Goal: Transaction & Acquisition: Purchase product/service

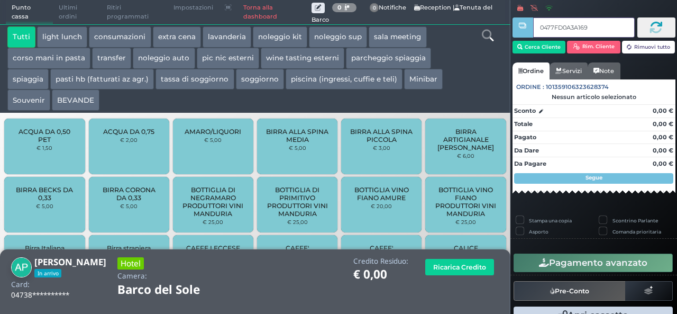
type input "0477FD0A3A1691"
type input "0454280A3A1695"
type input "0477FD0A3A1691"
click at [231, 227] on div "BOTTIGLIA DI NEGRAMARO PRODUTTORI VINI MANDURIA € 25,00" at bounding box center [213, 205] width 80 height 56
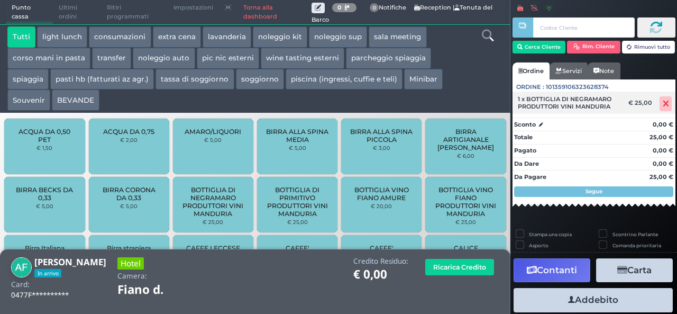
click at [663, 104] on icon at bounding box center [666, 104] width 6 height 1
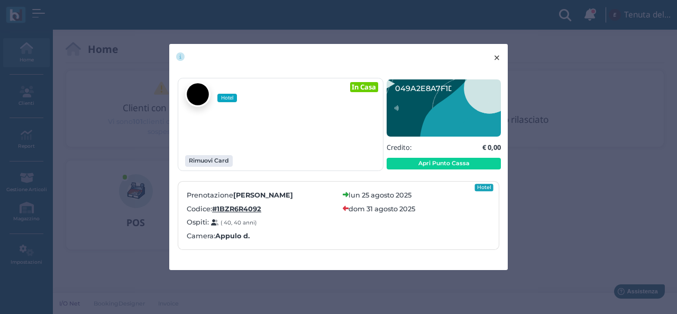
click at [493, 59] on button "× close" at bounding box center [497, 57] width 22 height 27
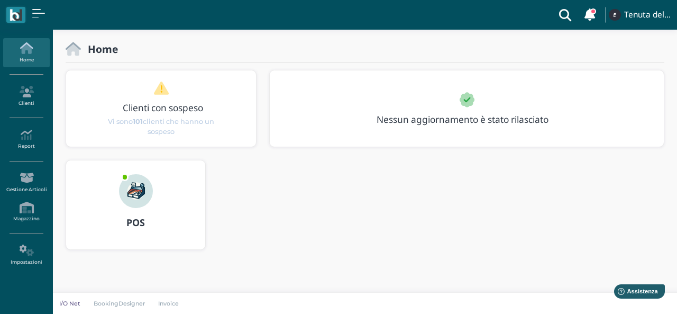
click at [28, 57] on link "Home" at bounding box center [26, 52] width 46 height 29
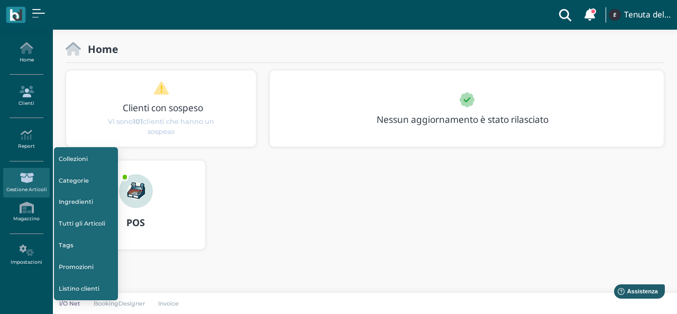
click at [27, 89] on icon at bounding box center [26, 92] width 46 height 12
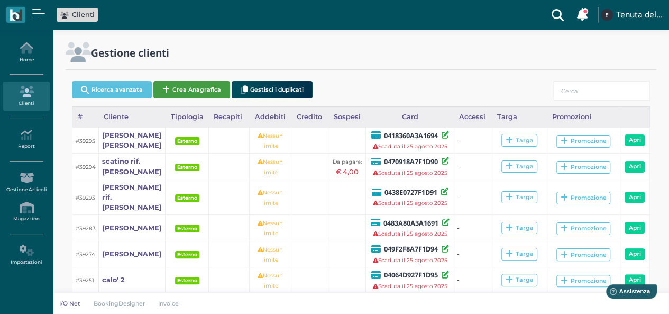
click at [171, 86] on button "Crea Anagrafica" at bounding box center [191, 89] width 77 height 17
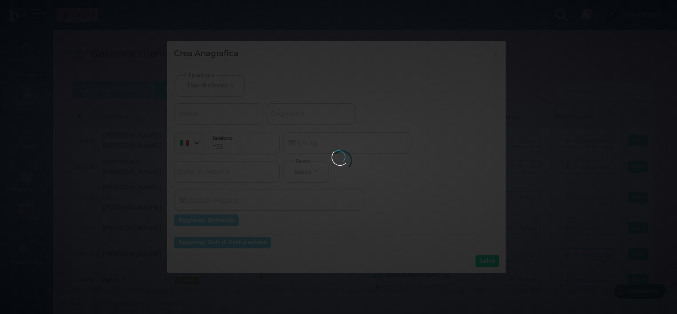
select select
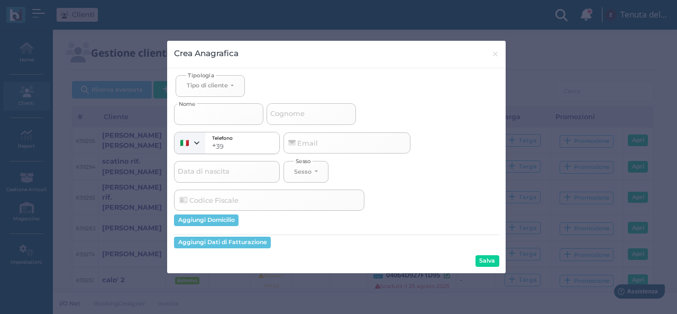
click at [205, 111] on input "Nome" at bounding box center [218, 113] width 89 height 21
select select
type input "c"
select select
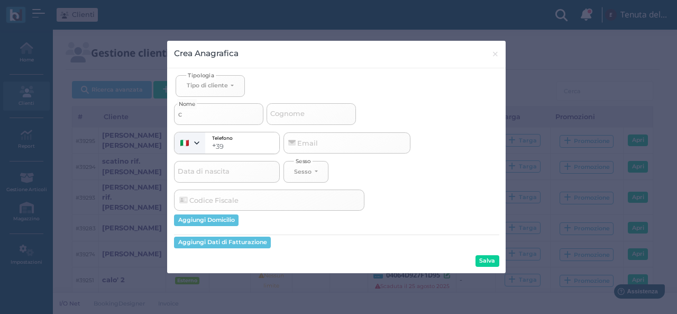
type input "co"
select select
type input "cor"
select select
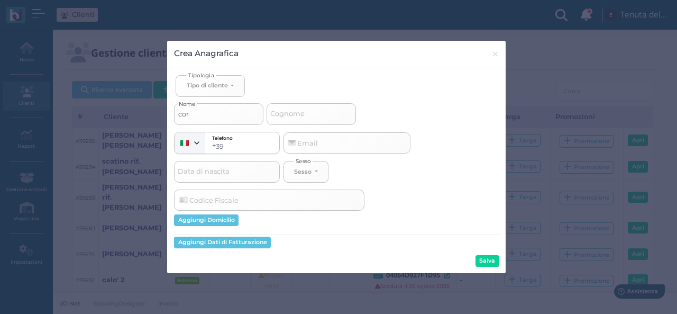
select select
type input "cora"
select select
type input "corat"
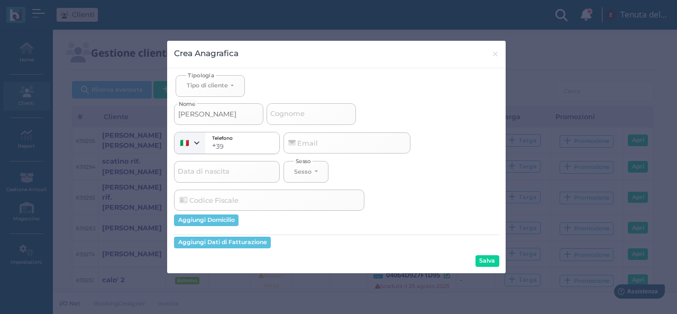
select select
type input "corate"
select select
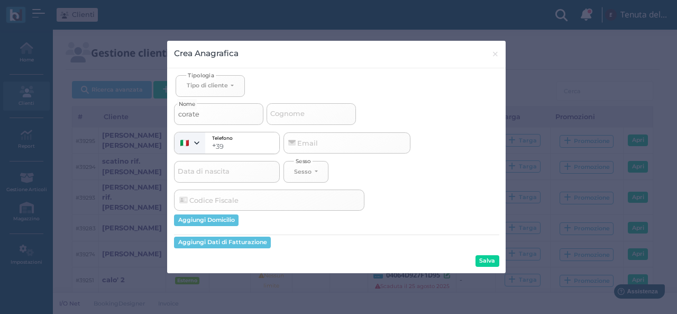
type input "coratel"
select select
type input "coratell"
select select
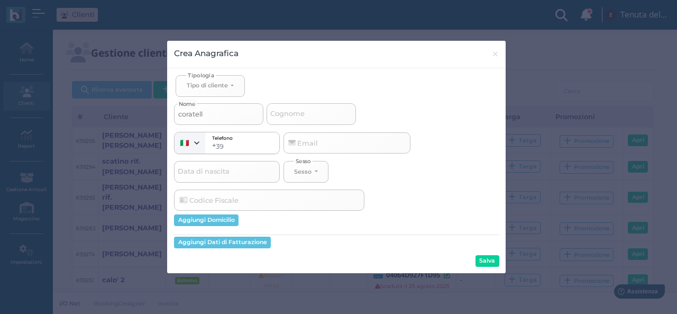
select select
type input "coratella"
select select
type input "coratella"
click at [205, 83] on div "Tipo di cliente" at bounding box center [207, 84] width 41 height 7
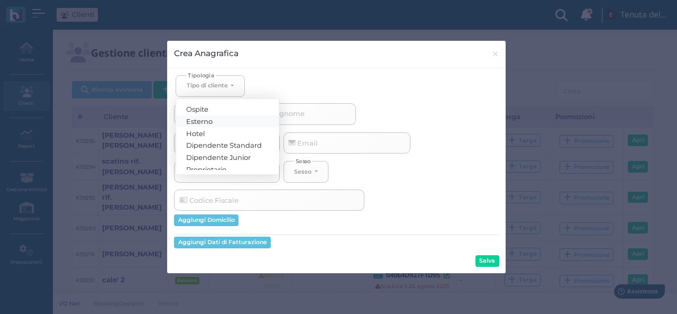
click at [214, 119] on link "Esterno" at bounding box center [227, 121] width 103 height 12
select select "[object Object]"
select select
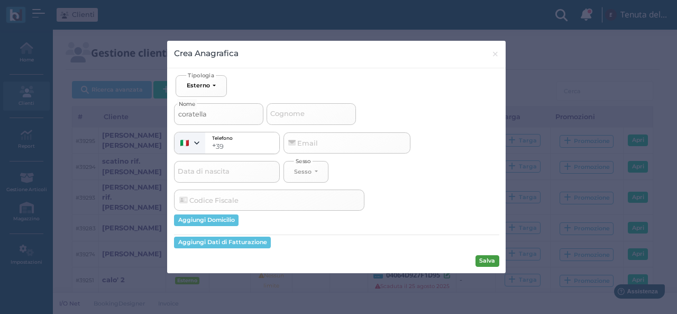
click at [476, 256] on button "Salva" at bounding box center [488, 261] width 24 height 12
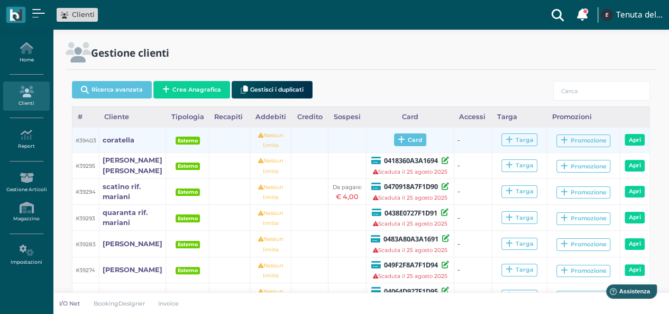
click at [415, 142] on span "Card" at bounding box center [410, 139] width 32 height 13
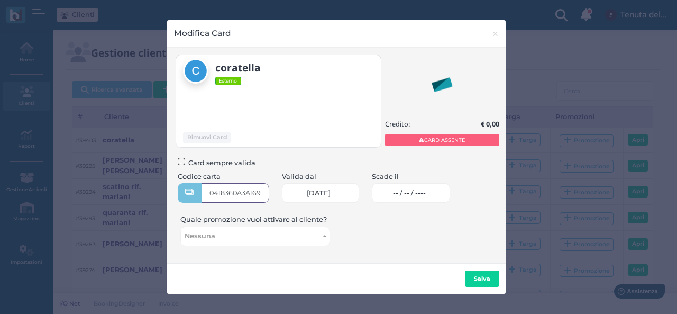
type input "0418360A3A1694"
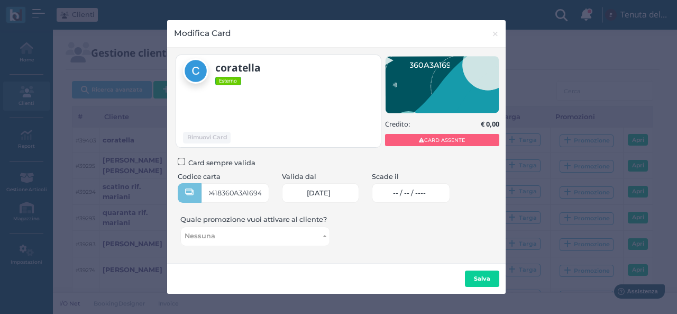
click at [450, 191] on link "-- / -- / ----" at bounding box center [411, 193] width 79 height 20
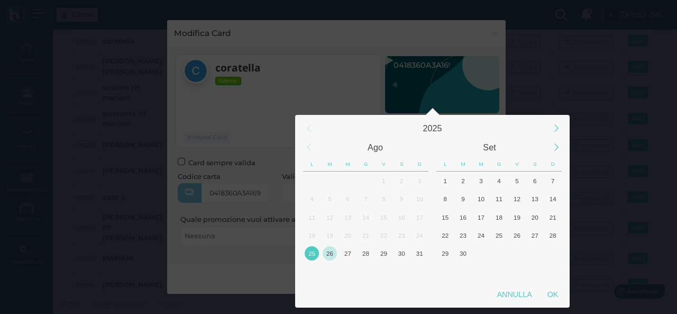
click at [329, 250] on div "26" at bounding box center [330, 253] width 14 height 14
click at [553, 292] on div "OK" at bounding box center [553, 294] width 26 height 19
type input "26/08/2025"
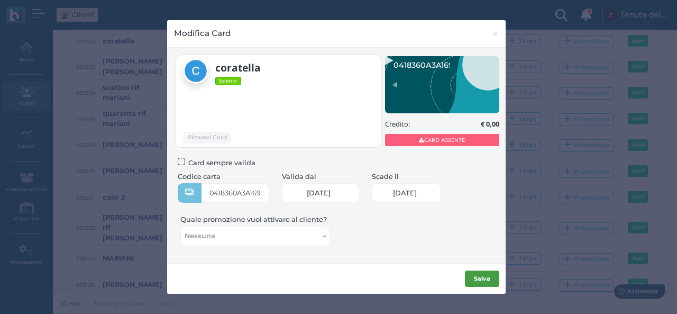
scroll to position [0, 46]
click at [484, 282] on button "Salva" at bounding box center [482, 278] width 34 height 17
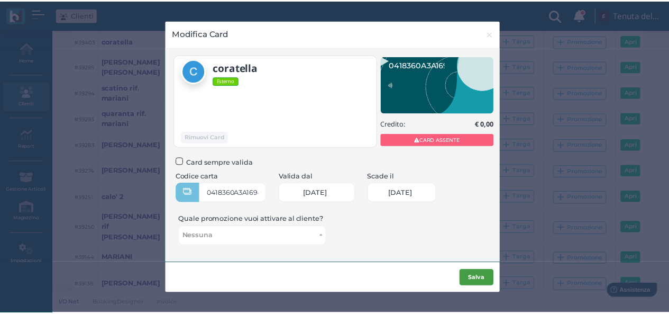
scroll to position [0, 0]
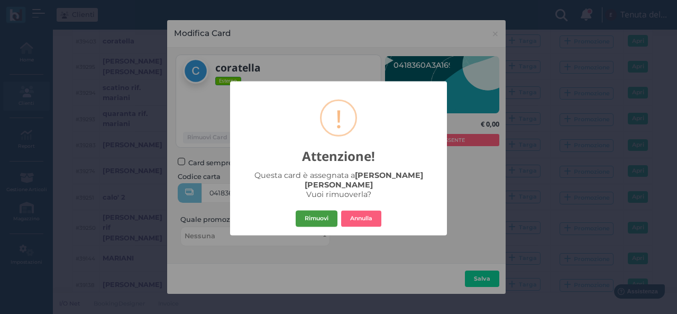
click at [330, 212] on button "Rimuovi" at bounding box center [317, 218] width 42 height 17
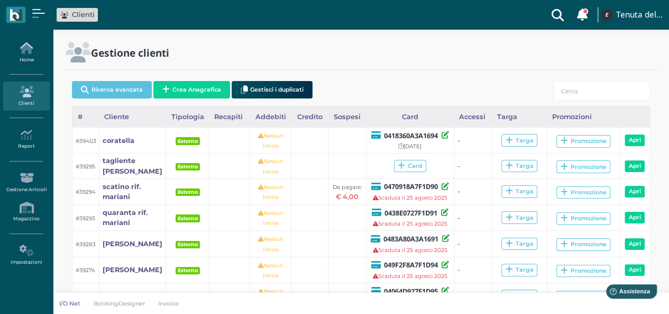
click at [29, 53] on icon at bounding box center [26, 48] width 46 height 12
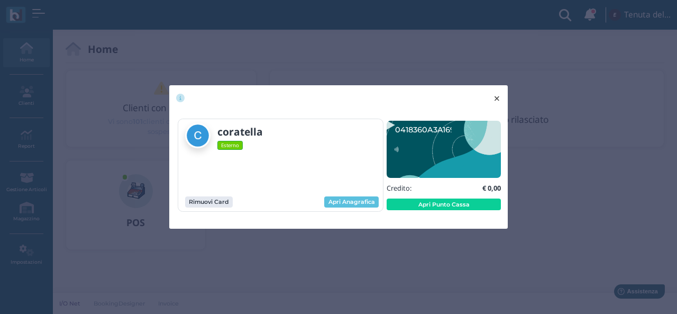
click at [496, 101] on span "×" at bounding box center [497, 99] width 8 height 14
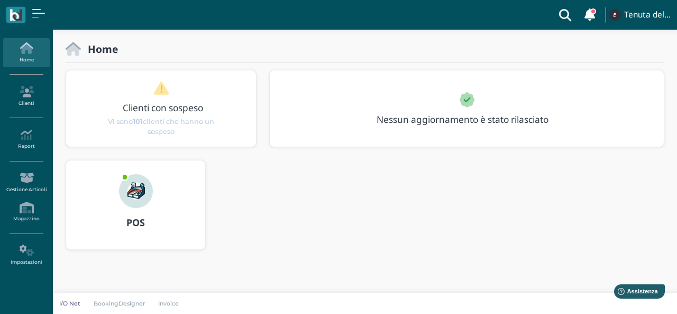
click at [401, 166] on div "POS" at bounding box center [365, 211] width 612 height 103
click at [180, 231] on div "POS" at bounding box center [135, 223] width 139 height 30
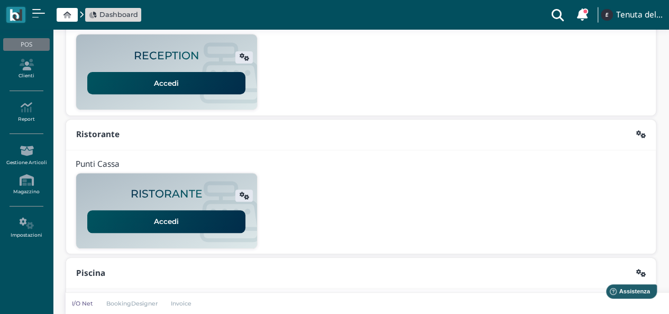
scroll to position [270, 0]
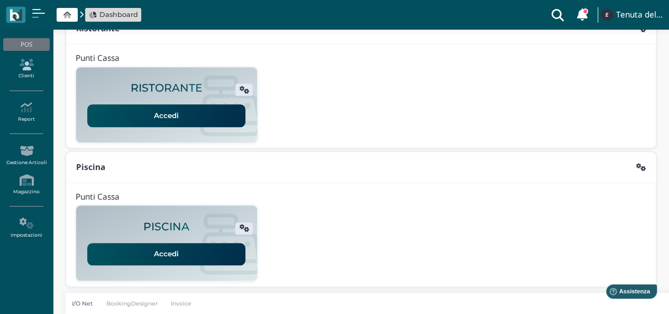
click at [33, 76] on link "Clienti" at bounding box center [26, 68] width 46 height 29
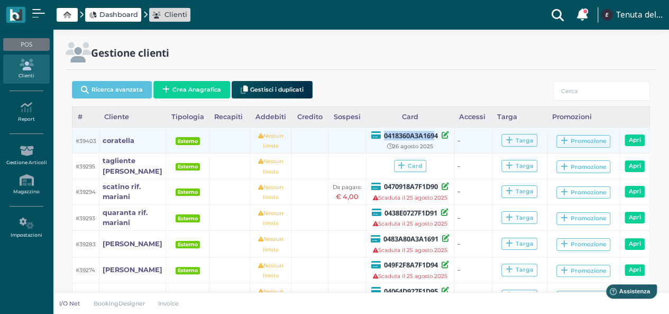
drag, startPoint x: 379, startPoint y: 134, endPoint x: 432, endPoint y: 135, distance: 52.4
click at [432, 135] on b "0418360A3A1694" at bounding box center [411, 136] width 54 height 10
click at [379, 144] on div "26 agosto 2025" at bounding box center [409, 146] width 81 height 10
drag, startPoint x: 381, startPoint y: 134, endPoint x: 435, endPoint y: 139, distance: 54.7
click at [435, 139] on b "0418360A3A1694" at bounding box center [411, 136] width 54 height 10
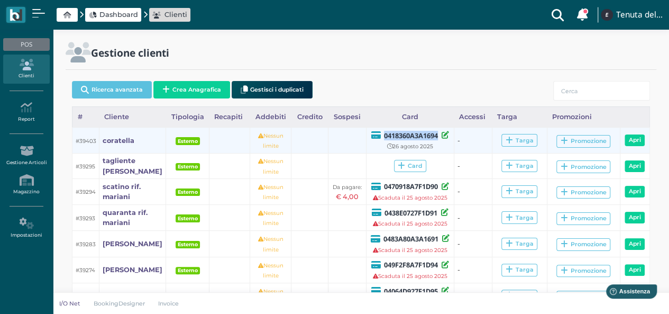
copy b "0418360A3A1694"
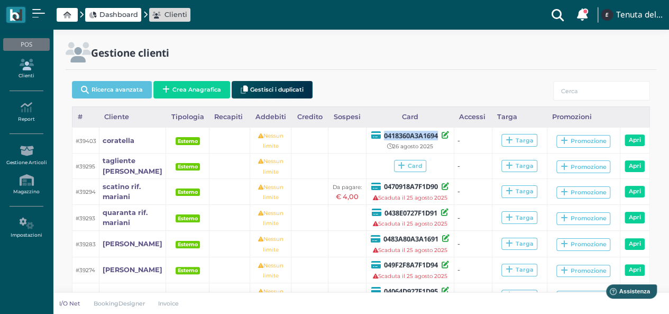
click at [31, 68] on icon at bounding box center [26, 65] width 46 height 12
click at [31, 48] on div "POS" at bounding box center [26, 44] width 46 height 13
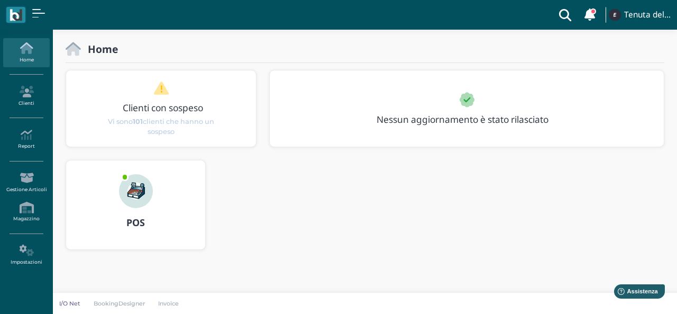
click at [127, 195] on img at bounding box center [136, 191] width 34 height 34
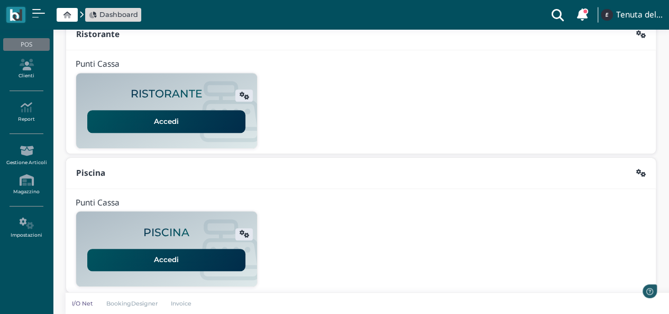
scroll to position [270, 0]
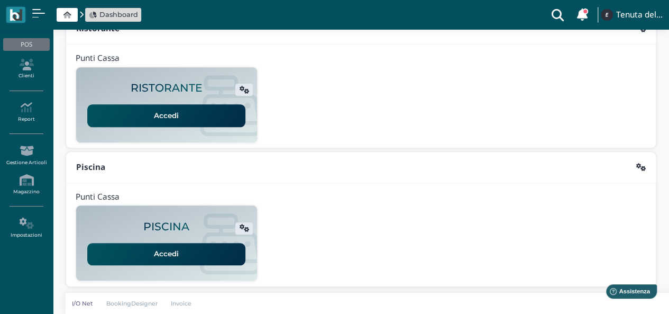
click at [170, 243] on link "Accedi" at bounding box center [166, 254] width 158 height 22
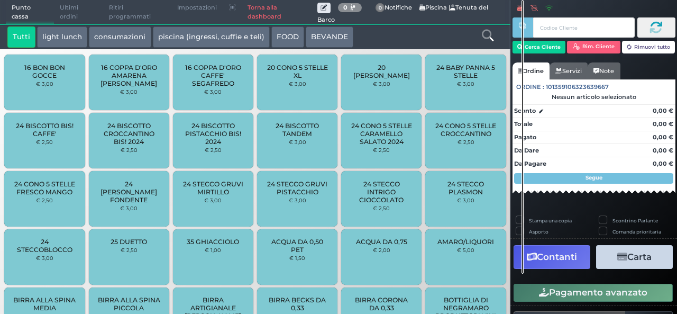
click at [550, 25] on input "text" at bounding box center [583, 27] width 101 height 20
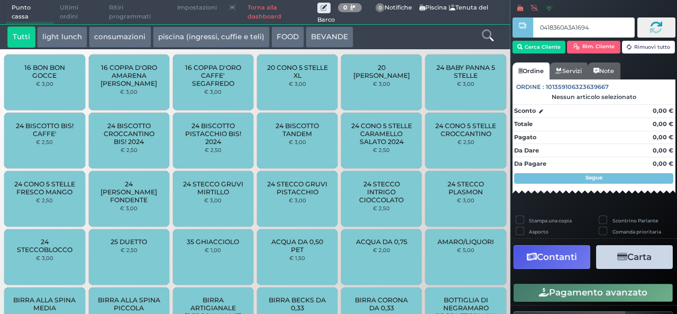
type input "0418360A3A1694"
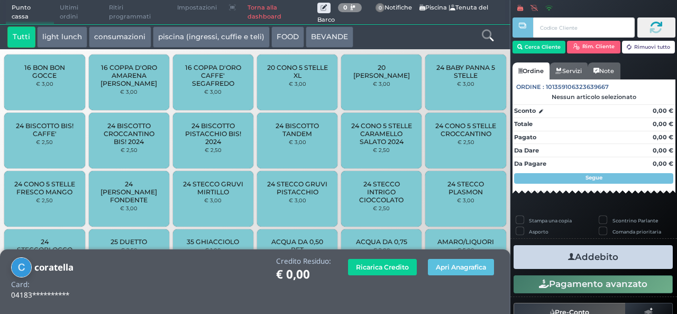
click at [480, 34] on div at bounding box center [488, 36] width 42 height 21
click at [486, 34] on icon at bounding box center [488, 36] width 12 height 12
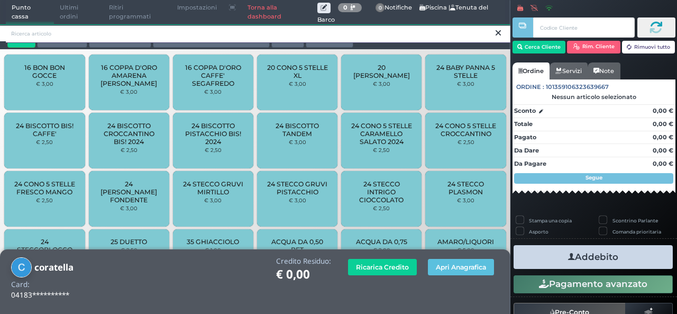
click at [317, 34] on input "search" at bounding box center [258, 33] width 505 height 19
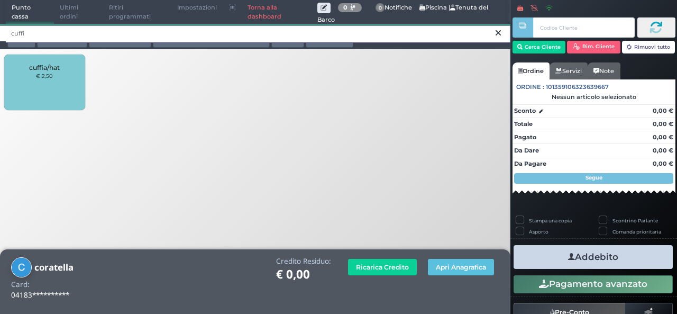
type input "cuffi"
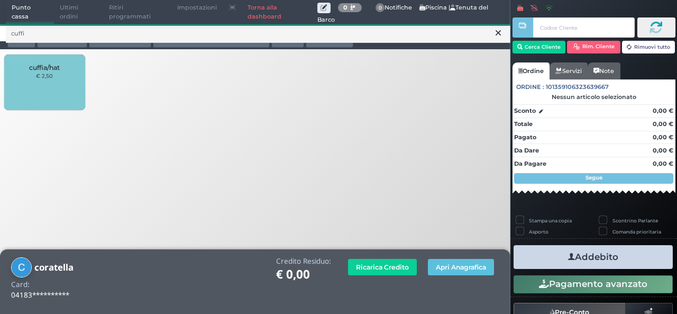
click at [41, 89] on div "cuffia/hat € 2,50" at bounding box center [44, 82] width 80 height 56
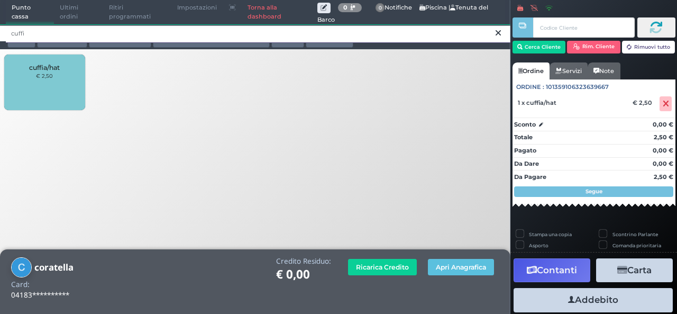
drag, startPoint x: 183, startPoint y: 32, endPoint x: 2, endPoint y: 31, distance: 180.9
click at [2, 31] on div "cuffi" at bounding box center [255, 32] width 511 height 17
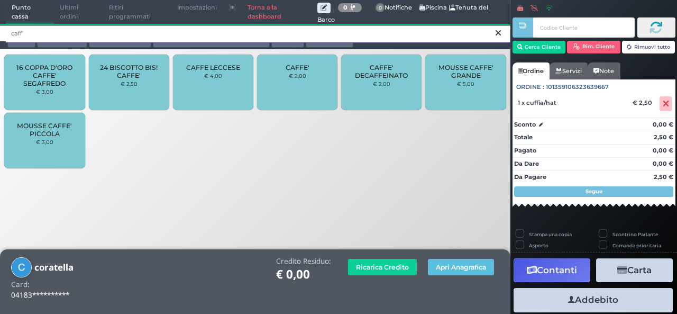
type input "caff"
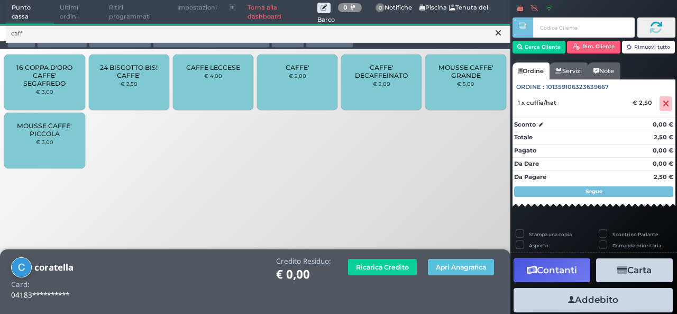
click at [279, 90] on div "CAFFE' € 2,00" at bounding box center [297, 82] width 80 height 56
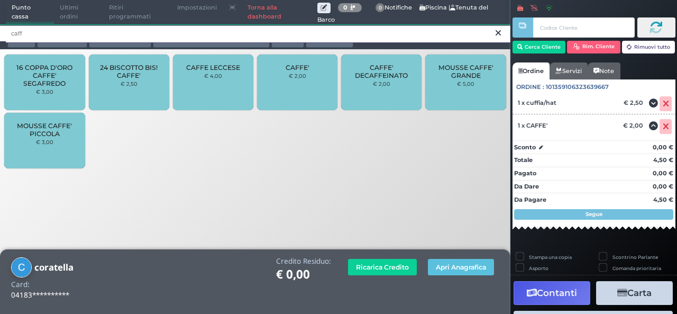
drag, startPoint x: 176, startPoint y: 37, endPoint x: 0, endPoint y: 39, distance: 175.7
click at [0, 39] on div "caff" at bounding box center [255, 32] width 511 height 17
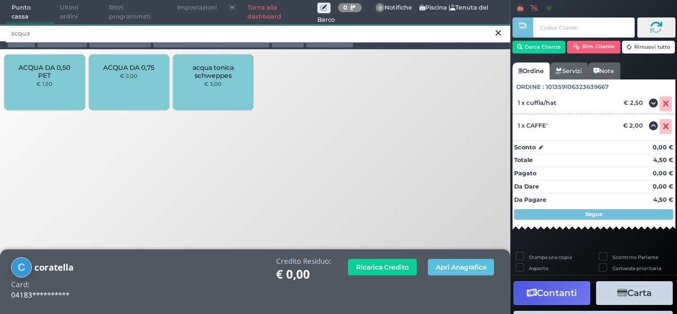
type input "acqua"
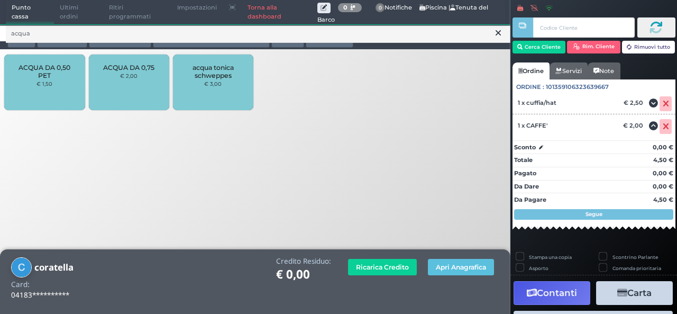
click at [47, 78] on span "ACQUA DA 0,50 PET" at bounding box center [44, 71] width 63 height 16
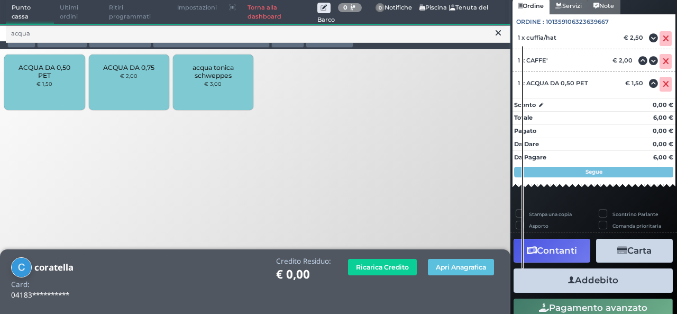
scroll to position [94, 0]
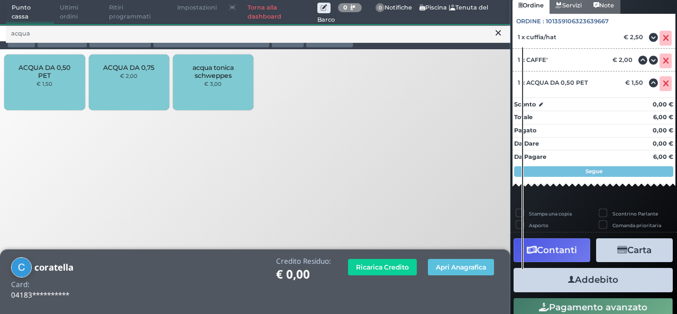
click at [603, 275] on button "Addebito" at bounding box center [593, 280] width 159 height 24
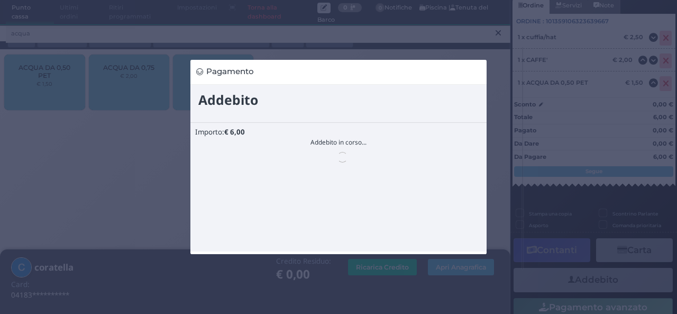
scroll to position [0, 0]
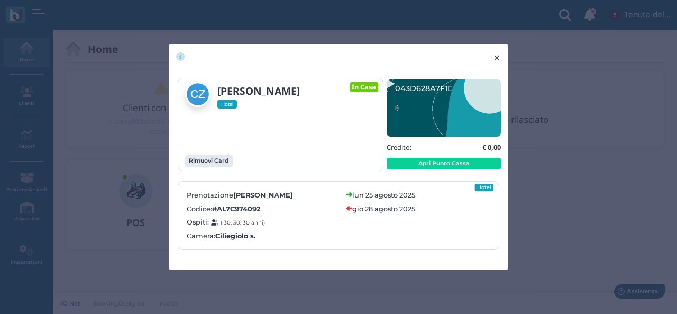
click at [499, 61] on span "×" at bounding box center [497, 58] width 8 height 14
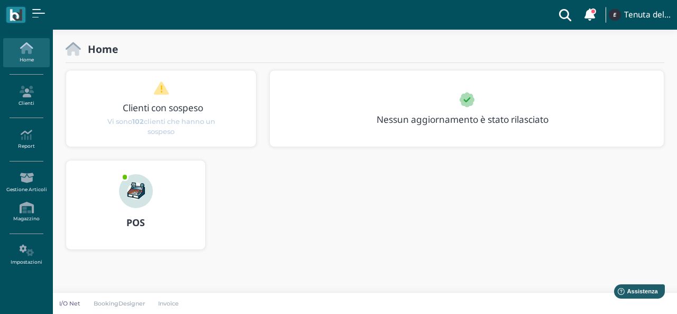
click at [532, 147] on div "Nessun aggiornamento è stato rilasciato" at bounding box center [466, 108] width 395 height 77
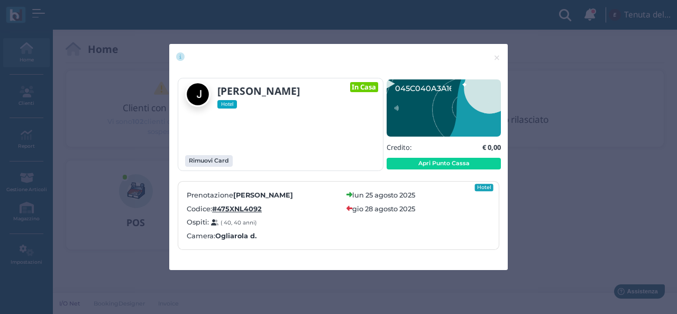
click at [602, 185] on div "× close Willinger Johann Hotel In Casa Rimuovi Card" at bounding box center [338, 157] width 677 height 314
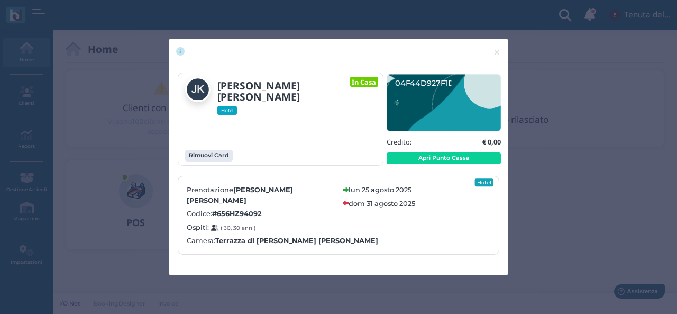
click at [354, 235] on div "Camera: Terrazza di Donna Lena" at bounding box center [339, 240] width 304 height 10
click at [496, 58] on span "×" at bounding box center [497, 52] width 8 height 14
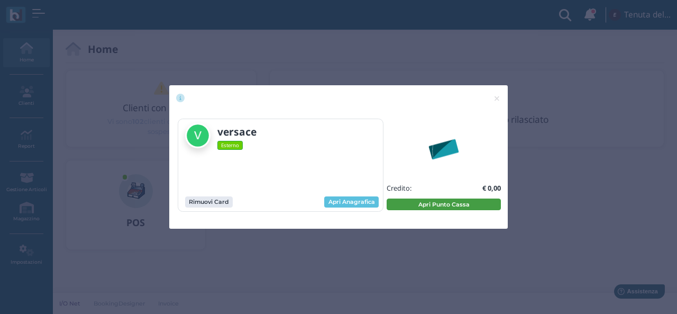
click at [417, 202] on button "Apri Punto Cassa" at bounding box center [444, 204] width 114 height 12
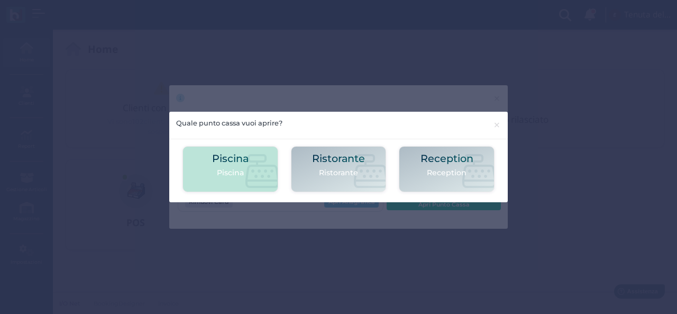
click at [245, 172] on p "Piscina" at bounding box center [230, 172] width 37 height 11
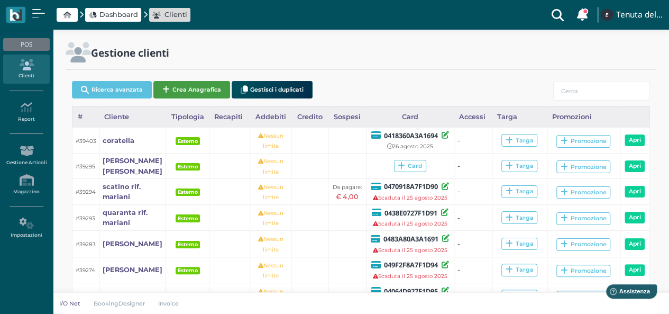
click at [179, 85] on button "Crea Anagrafica" at bounding box center [191, 89] width 77 height 17
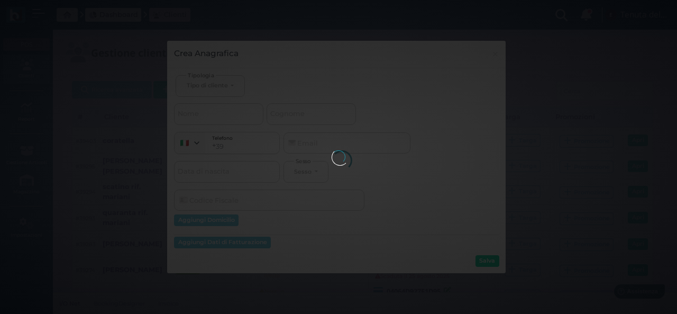
select select
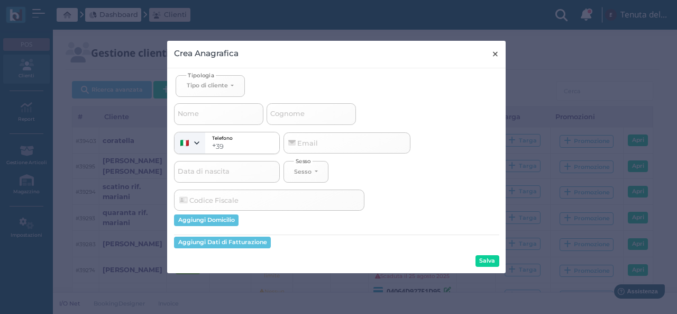
click at [493, 55] on span "×" at bounding box center [495, 54] width 8 height 14
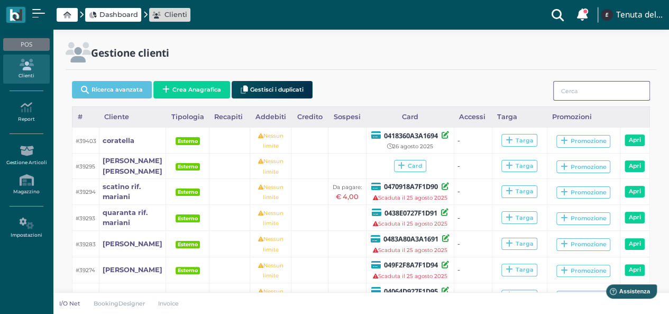
click at [568, 92] on input "search" at bounding box center [601, 91] width 97 height 20
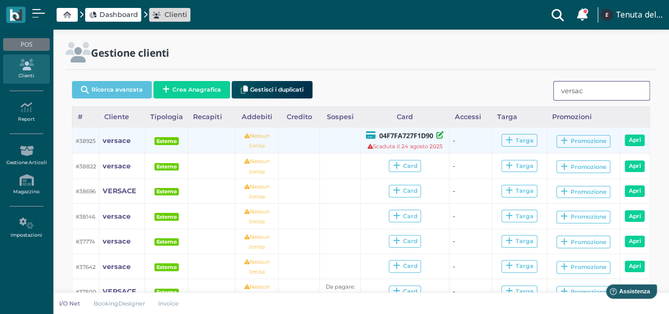
type input "versac"
click at [441, 135] on icon at bounding box center [439, 134] width 7 height 7
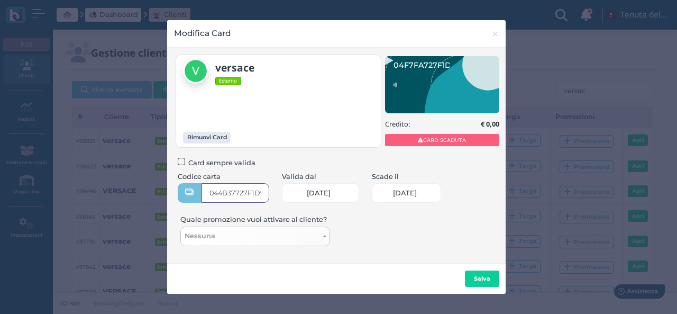
type input "044B37727F1D90"
click at [408, 189] on span "24/08/2025" at bounding box center [405, 193] width 24 height 8
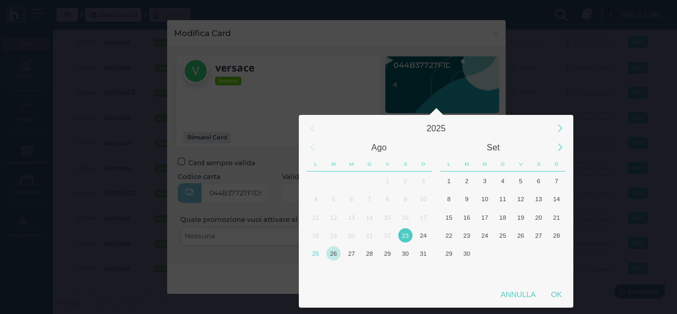
click at [337, 250] on div "26" at bounding box center [333, 253] width 14 height 14
click at [551, 290] on div "OK" at bounding box center [556, 294] width 26 height 19
type input "26/08/2025"
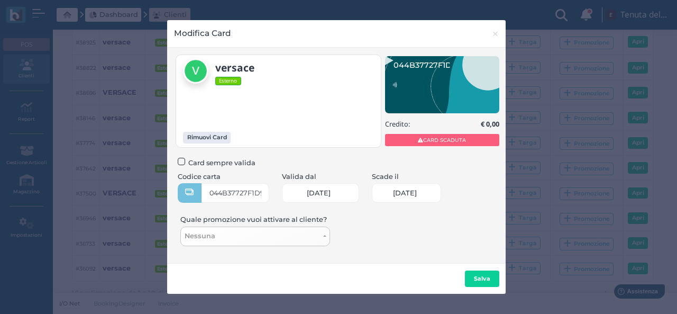
scroll to position [0, 46]
click at [349, 193] on link "23/08/2025" at bounding box center [320, 193] width 77 height 20
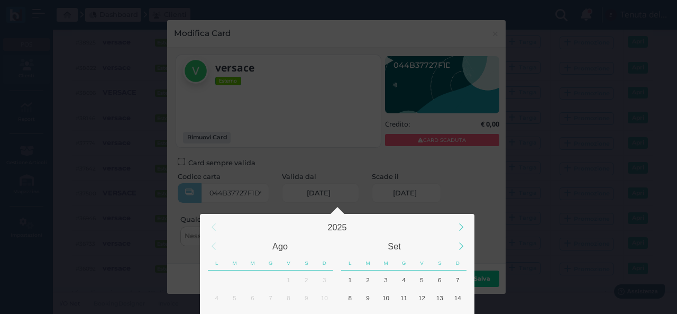
scroll to position [193, 0]
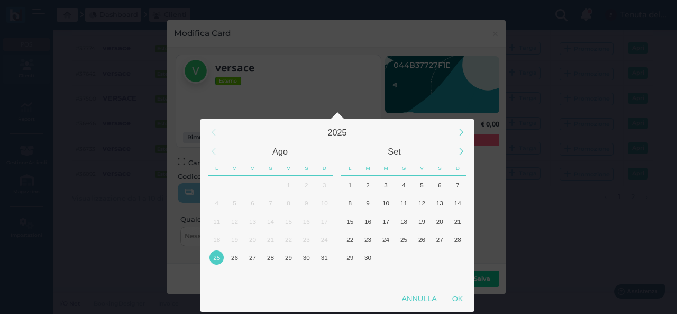
click at [217, 256] on div "25" at bounding box center [217, 257] width 14 height 14
click at [457, 296] on div "OK" at bounding box center [457, 298] width 26 height 19
type input "25/08/2025"
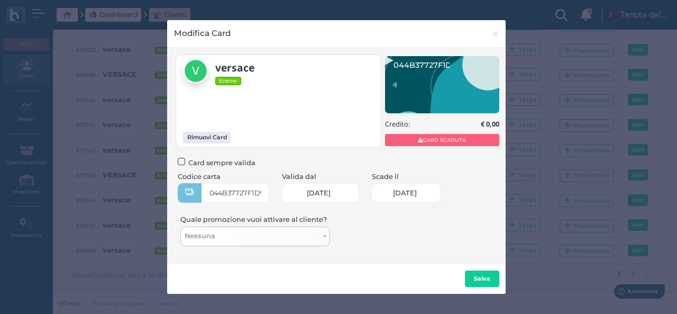
scroll to position [0, 45]
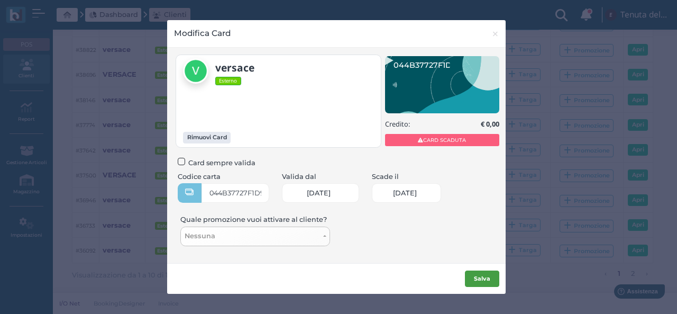
click at [488, 276] on b "Salva" at bounding box center [482, 278] width 16 height 7
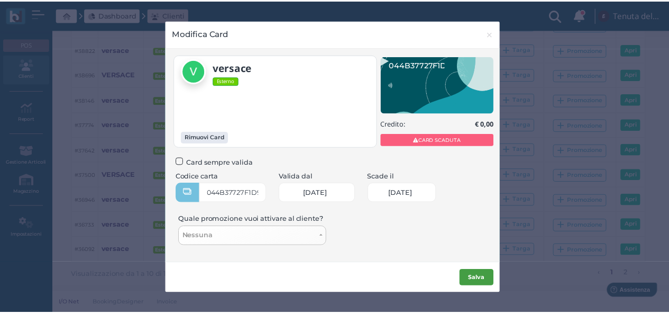
scroll to position [0, 0]
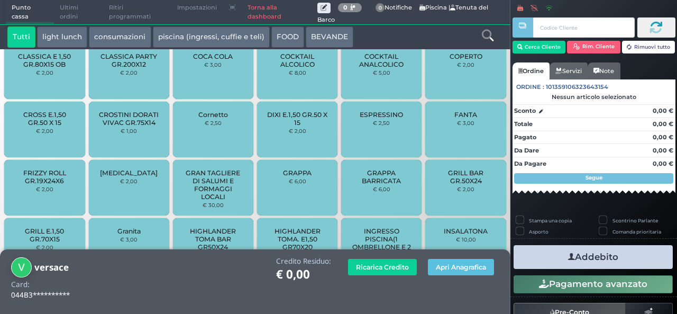
scroll to position [831, 0]
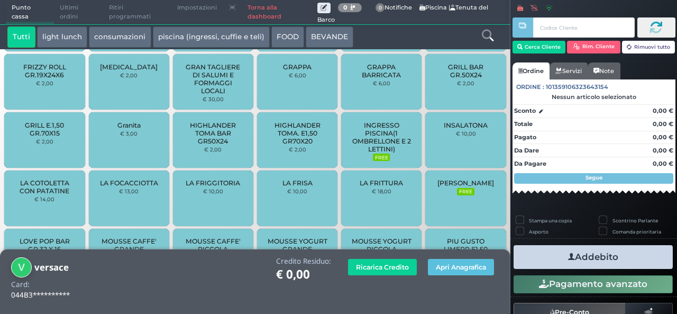
click at [357, 150] on span "INGRESSO PISCINA(1 OMBRELLONE E 2 LETTINI)" at bounding box center [381, 137] width 63 height 32
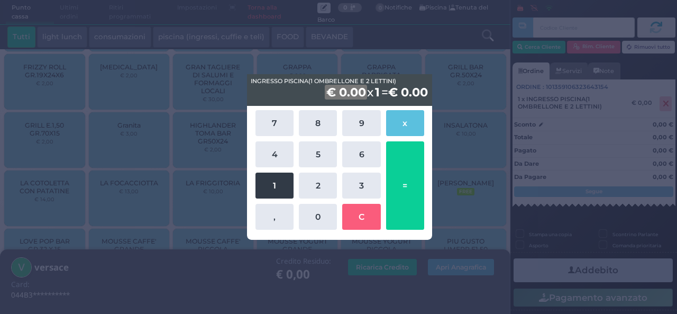
click at [263, 186] on button "1" at bounding box center [275, 185] width 38 height 26
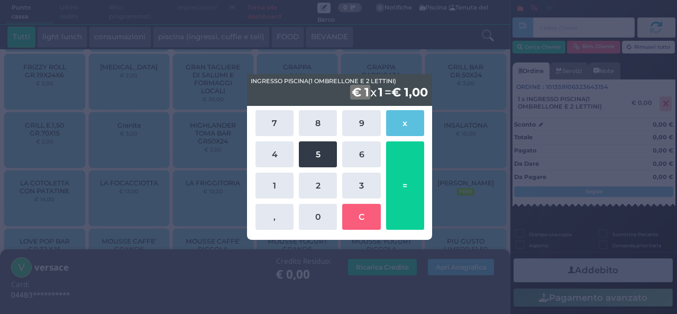
click at [304, 158] on button "5" at bounding box center [318, 154] width 38 height 26
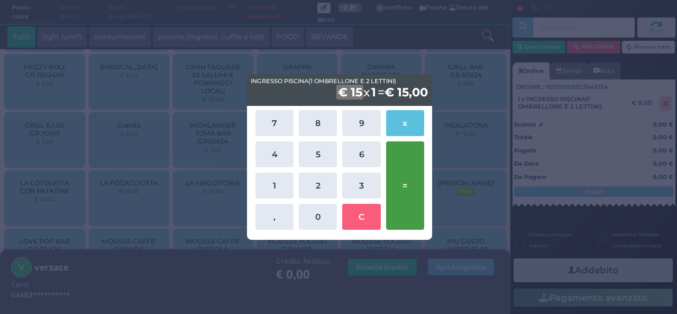
click at [396, 176] on button "=" at bounding box center [405, 185] width 38 height 88
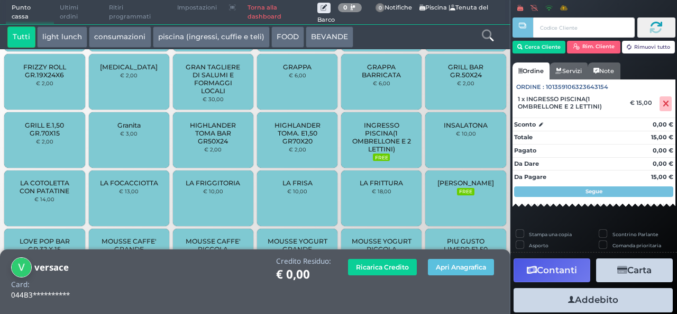
scroll to position [982, 0]
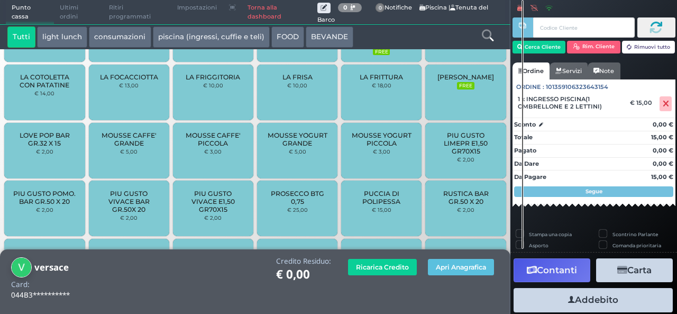
click at [591, 296] on button "Addebito" at bounding box center [593, 300] width 159 height 24
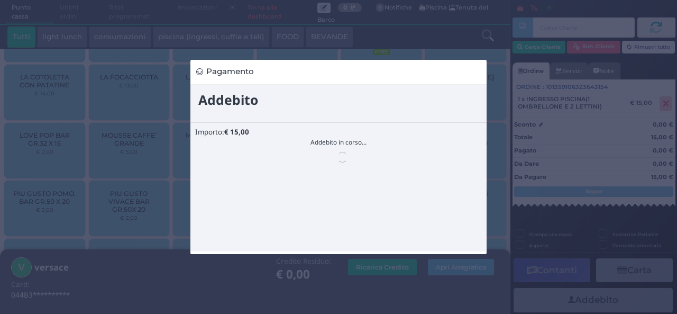
scroll to position [0, 0]
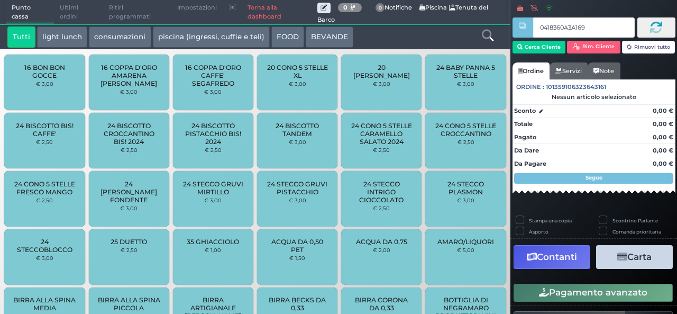
type input "0418360A3A1694"
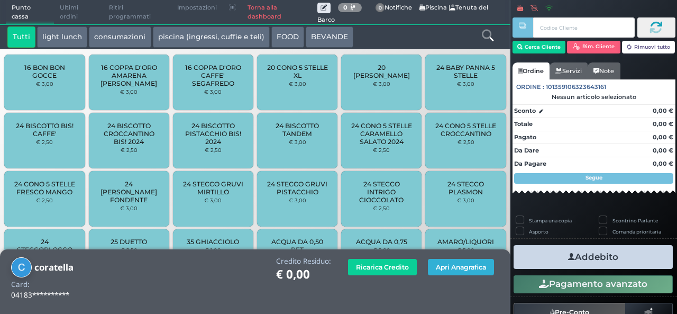
click at [447, 268] on button "Apri Anagrafica" at bounding box center [461, 267] width 66 height 16
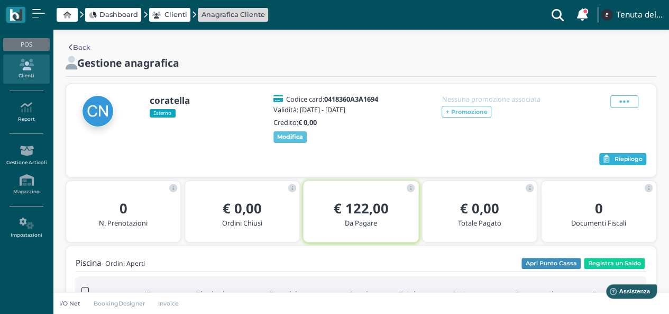
click at [638, 166] on button "Riepilogo" at bounding box center [622, 159] width 47 height 13
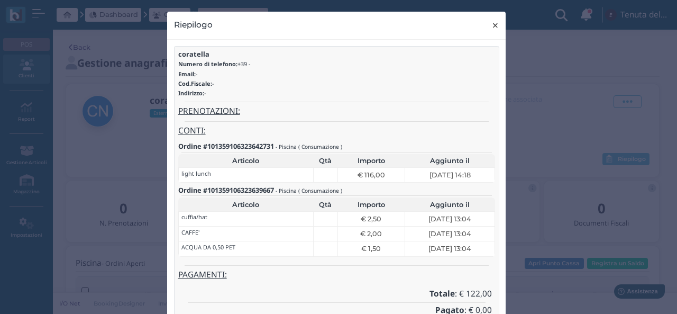
click at [492, 25] on span "×" at bounding box center [495, 26] width 8 height 14
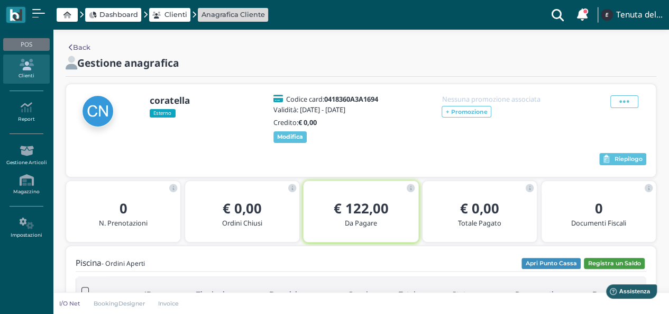
click at [607, 268] on button "Registra un Saldo" at bounding box center [614, 264] width 61 height 12
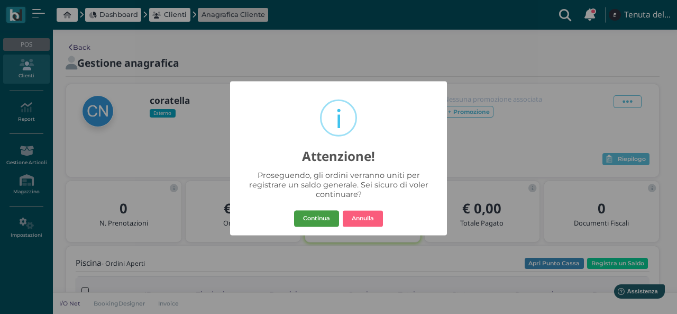
click at [325, 221] on button "Continua" at bounding box center [316, 218] width 45 height 17
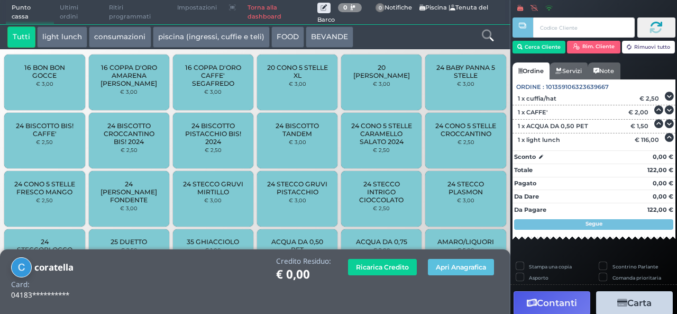
click at [632, 298] on button "Carta" at bounding box center [634, 303] width 77 height 24
